Goal: Task Accomplishment & Management: Complete application form

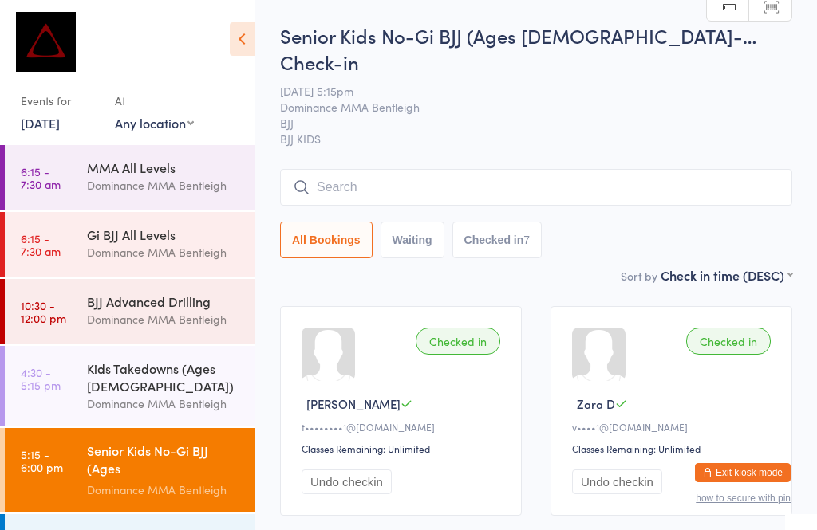
click at [757, 469] on button "Exit kiosk mode" at bounding box center [743, 472] width 96 height 19
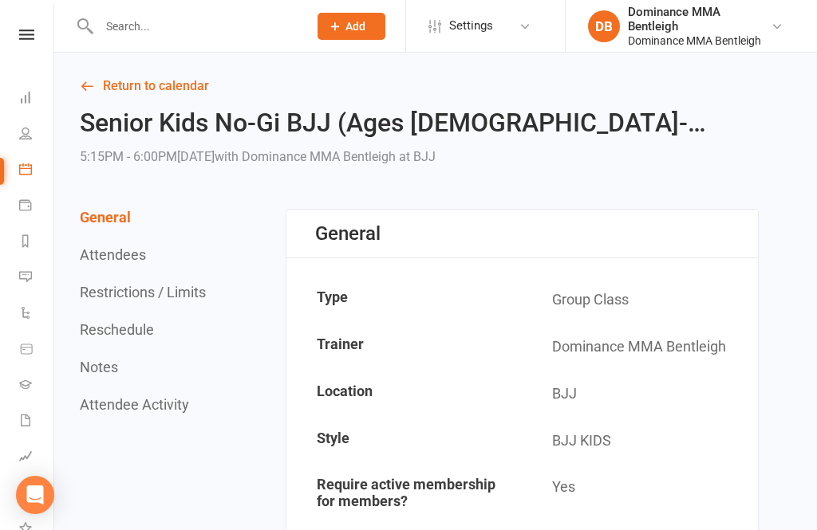
click at [227, 32] on input "text" at bounding box center [195, 26] width 203 height 22
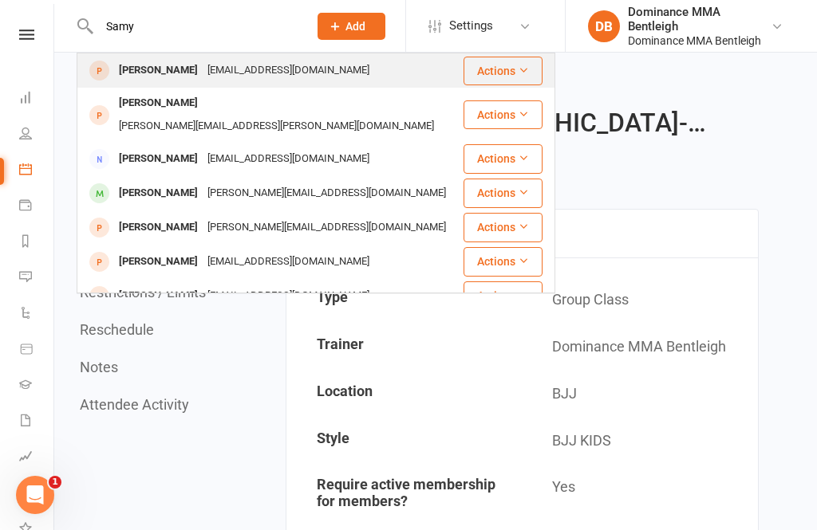
type input "Samy"
click at [254, 70] on div "[EMAIL_ADDRESS][DOMAIN_NAME]" at bounding box center [288, 70] width 171 height 23
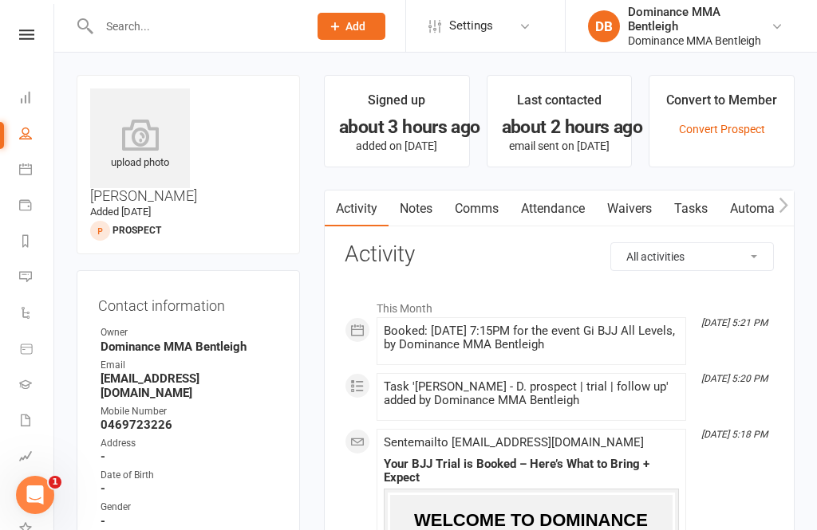
click at [643, 194] on link "Waivers" at bounding box center [629, 209] width 67 height 37
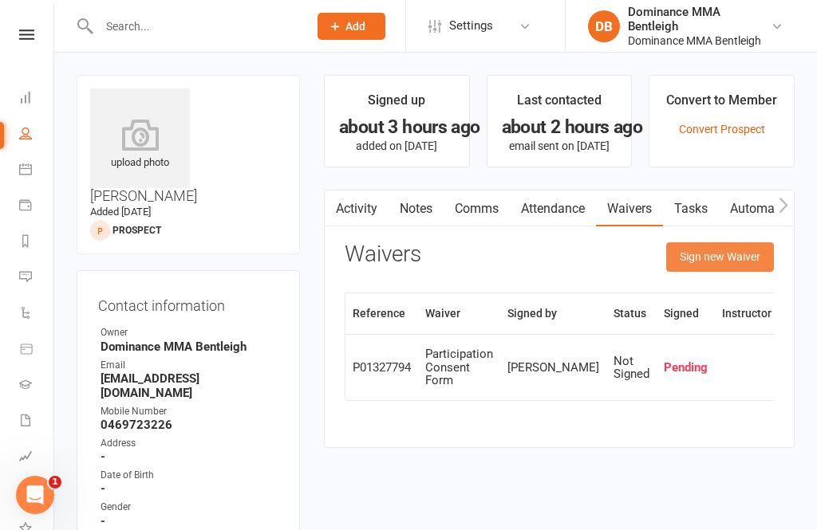
click at [724, 258] on button "Sign new Waiver" at bounding box center [720, 256] width 108 height 29
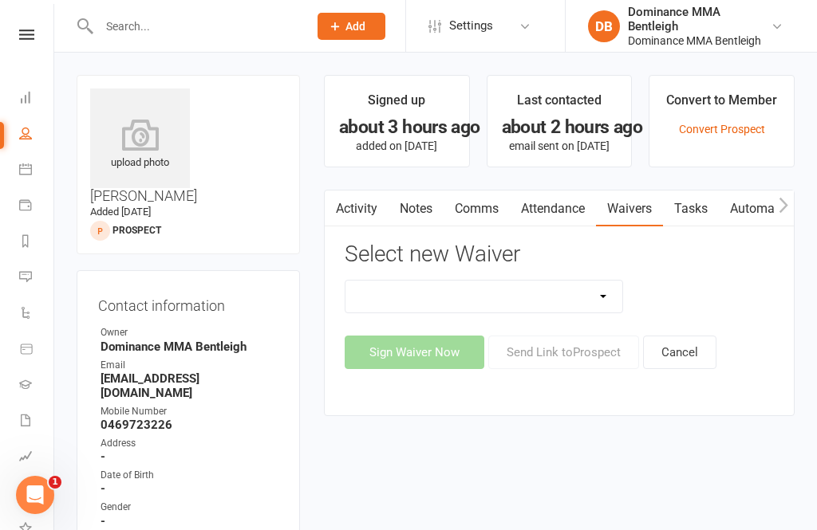
click at [595, 300] on select "Member | Cancellation | Adults Member | Injury Report Form (FOH staff use only)…" at bounding box center [483, 297] width 277 height 32
select select "1931"
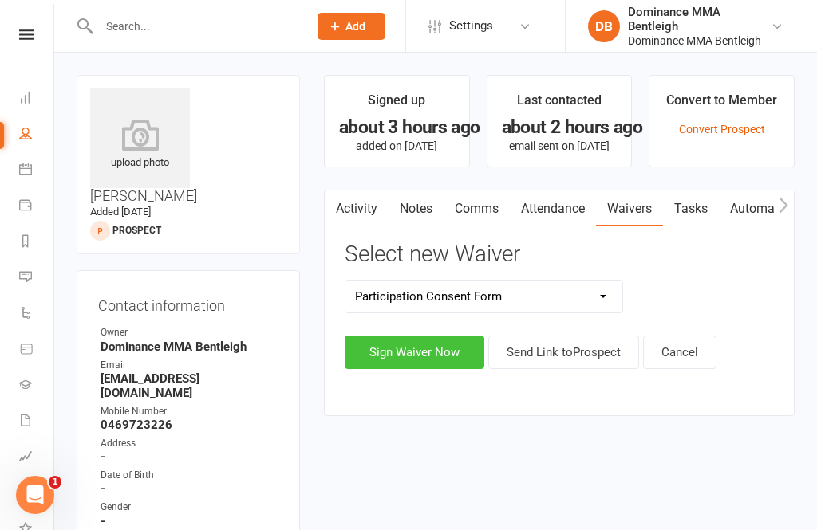
click at [427, 341] on button "Sign Waiver Now" at bounding box center [414, 352] width 140 height 33
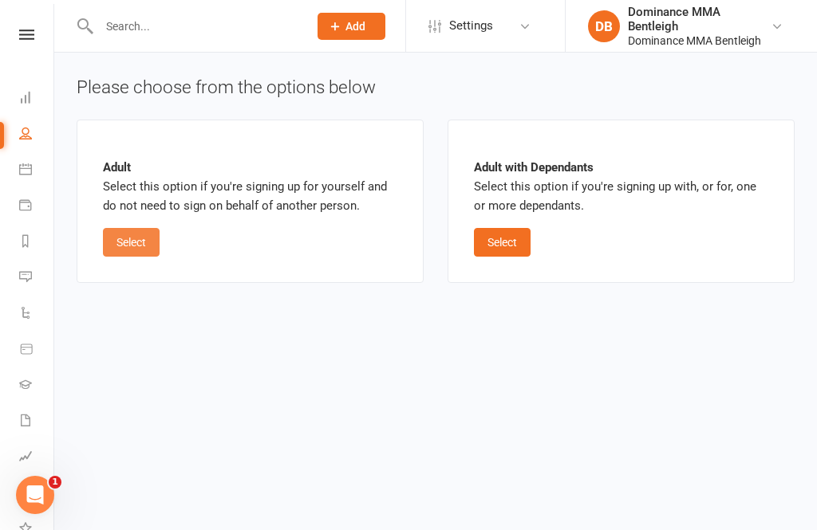
click at [119, 248] on button "Select" at bounding box center [131, 242] width 57 height 29
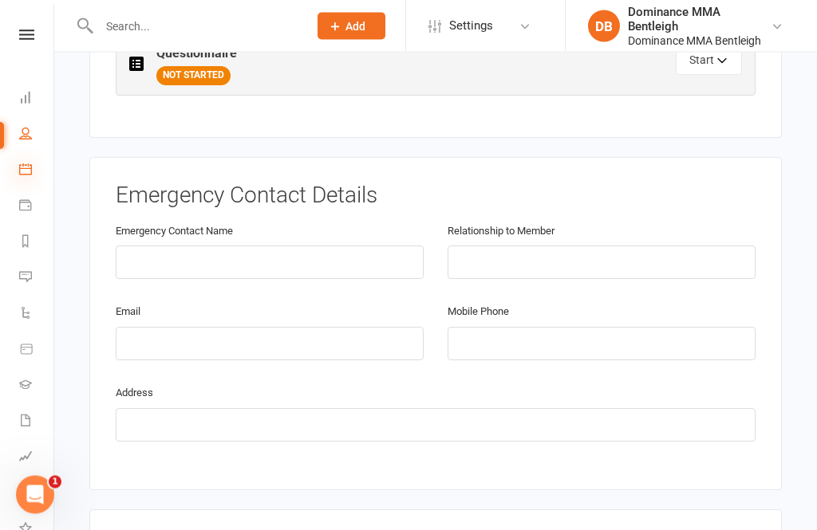
scroll to position [818, 0]
click at [26, 167] on icon at bounding box center [25, 169] width 13 height 13
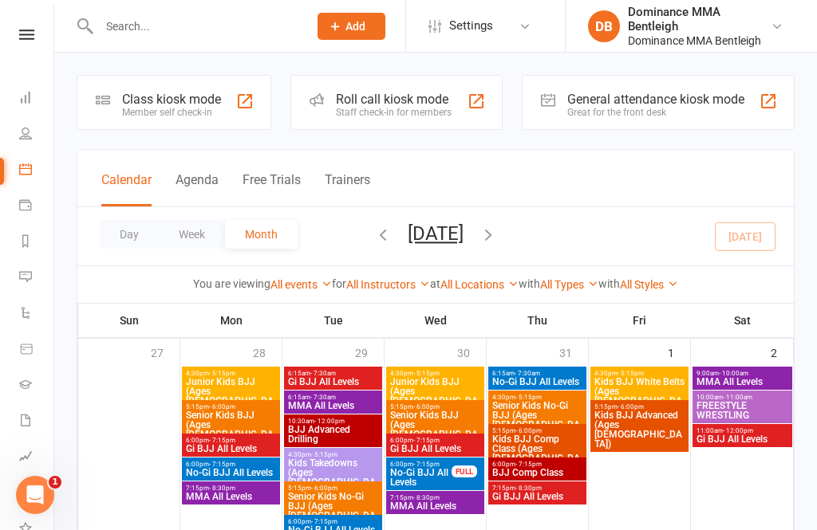
click at [196, 114] on div "Member self check-in" at bounding box center [171, 112] width 99 height 11
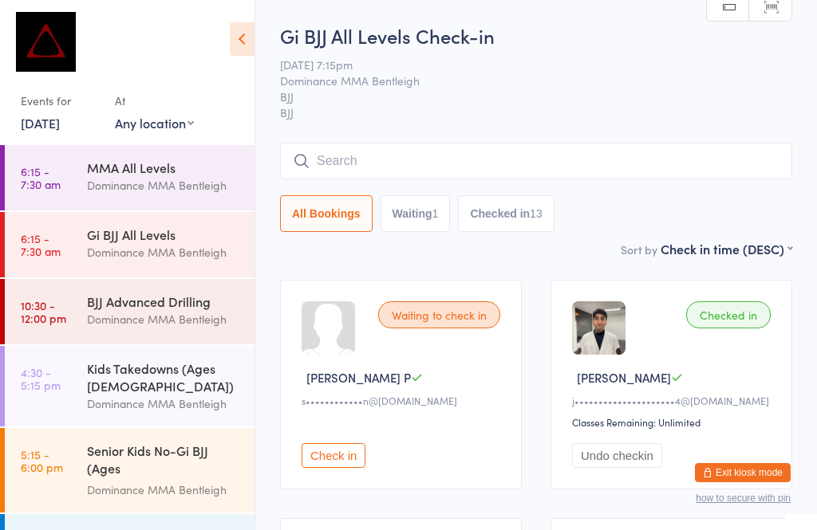
click at [338, 462] on button "Check in" at bounding box center [333, 455] width 64 height 25
